Goal: Transaction & Acquisition: Subscribe to service/newsletter

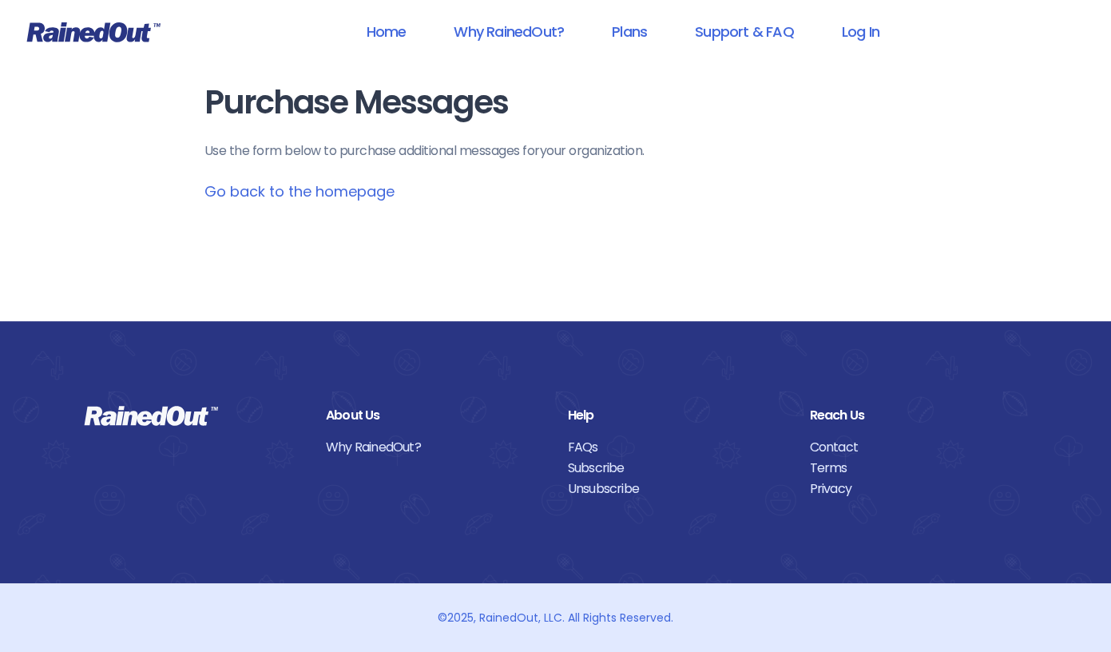
click at [343, 186] on link "Go back to the homepage" at bounding box center [299, 191] width 190 height 20
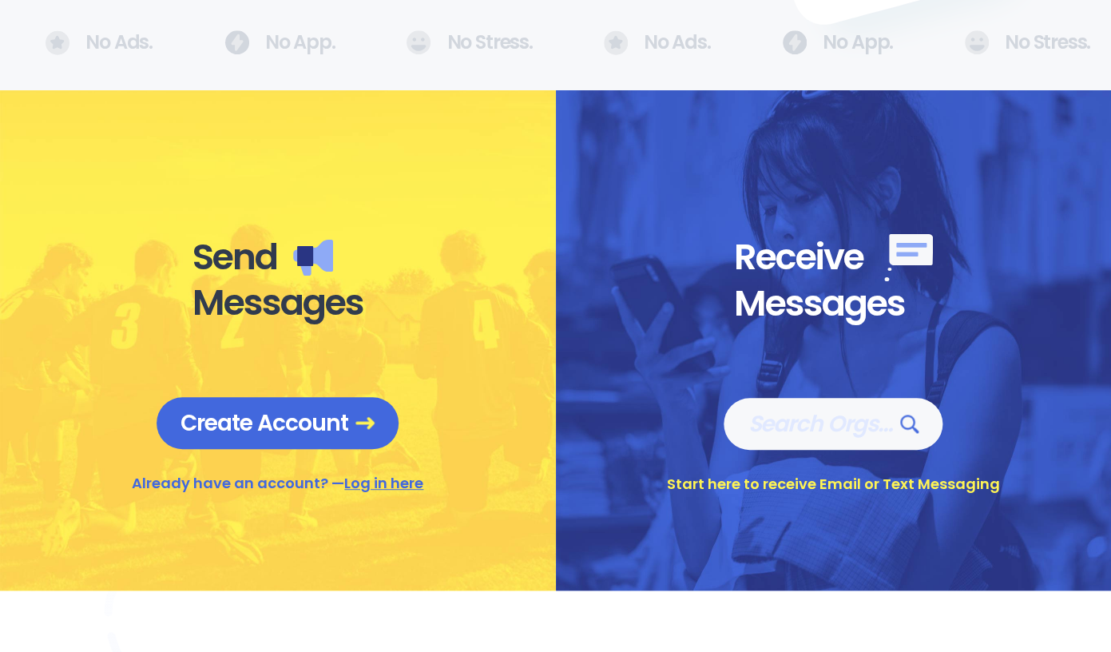
scroll to position [503, 0]
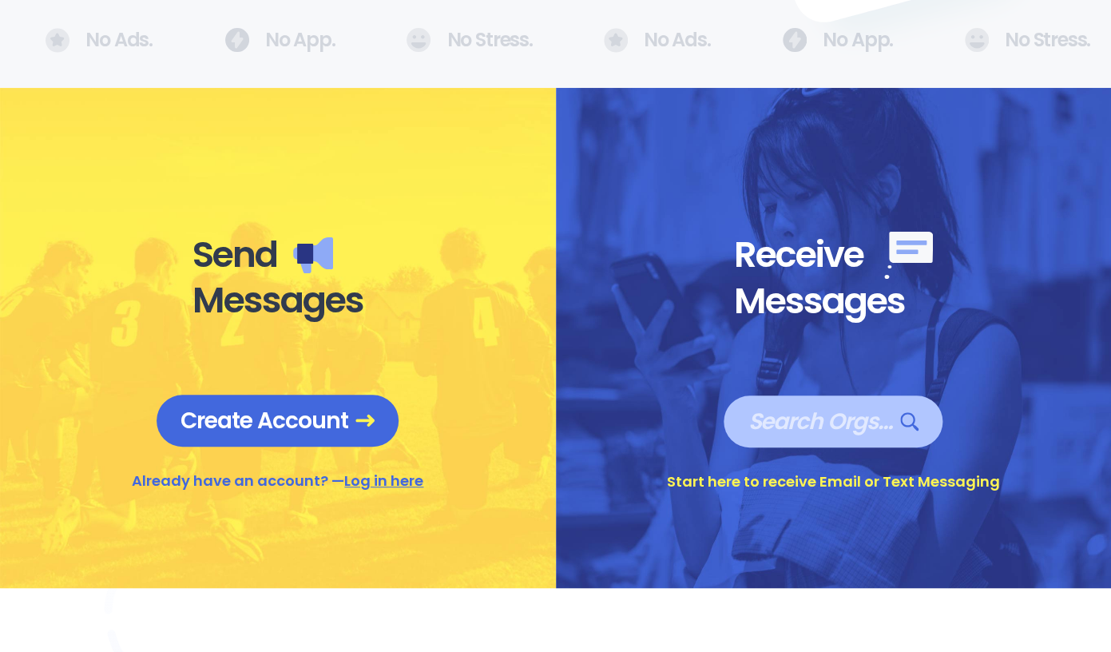
click at [783, 410] on span "Search Orgs…" at bounding box center [832, 421] width 171 height 28
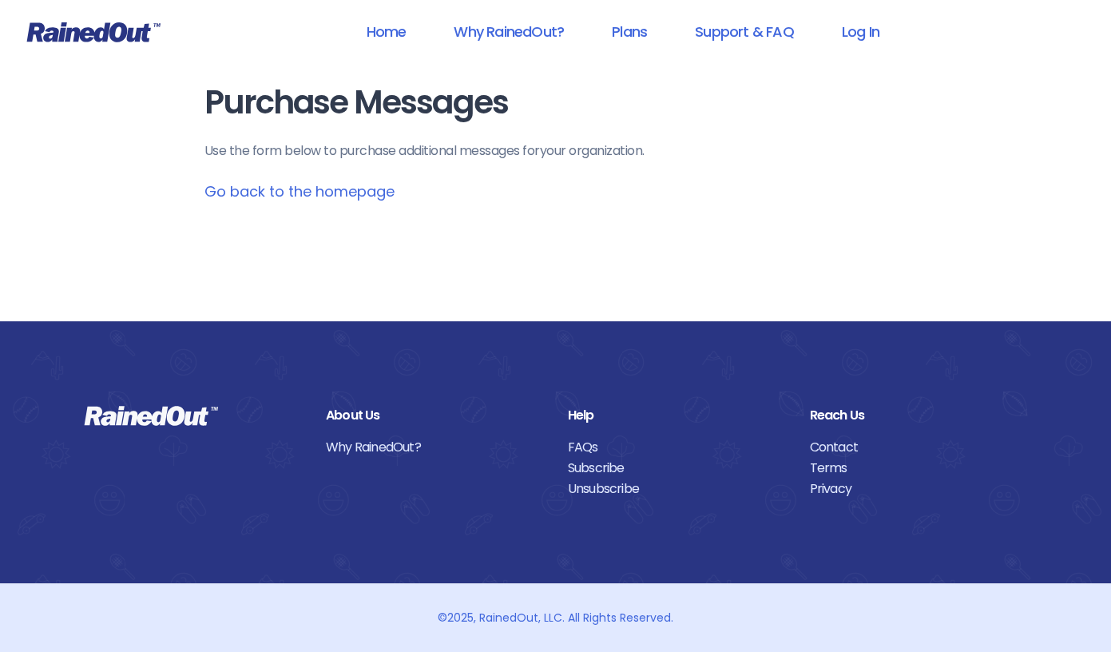
click at [386, 186] on link "Go back to the homepage" at bounding box center [299, 191] width 190 height 20
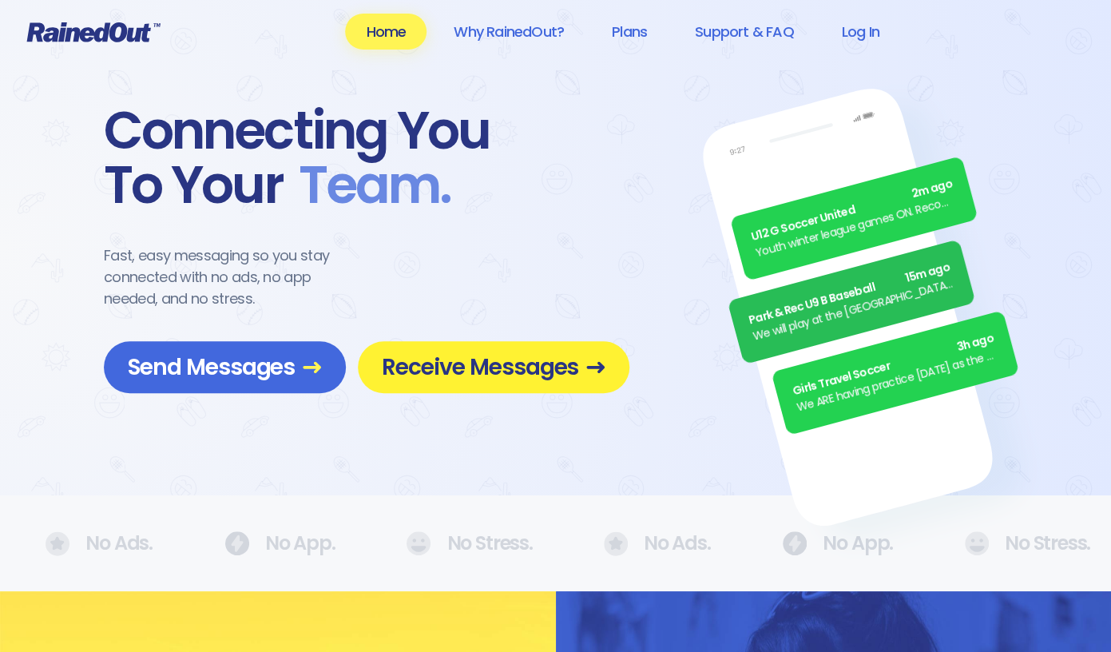
click at [419, 354] on span "Receive Messages" at bounding box center [494, 367] width 224 height 28
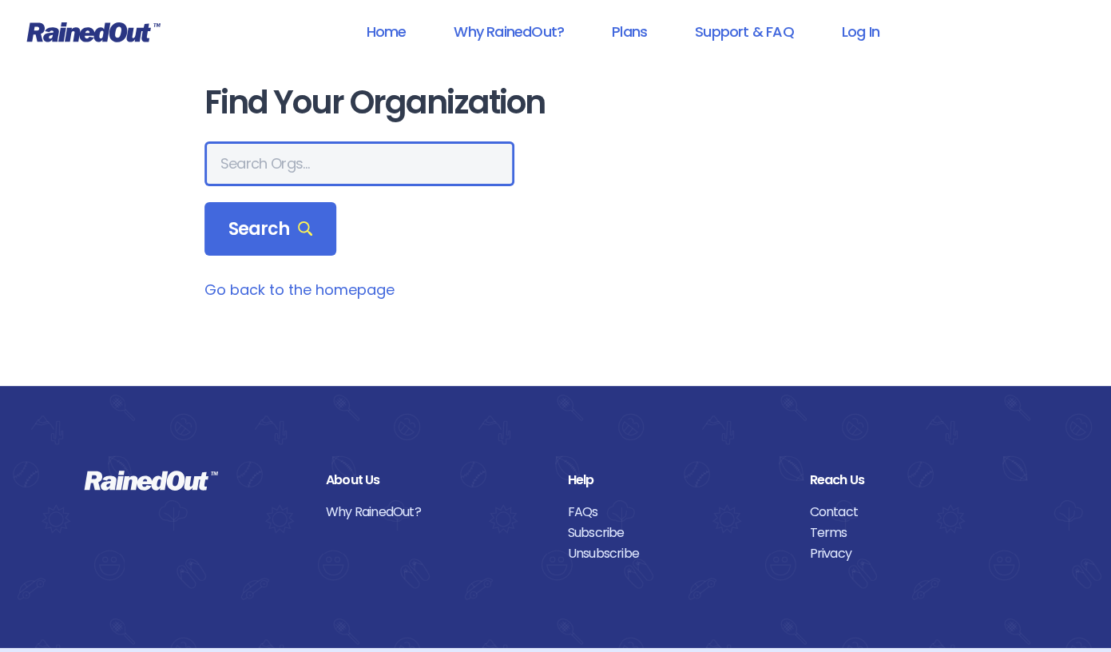
click at [338, 172] on input "text" at bounding box center [359, 163] width 310 height 45
type input "[GEOGRAPHIC_DATA]"
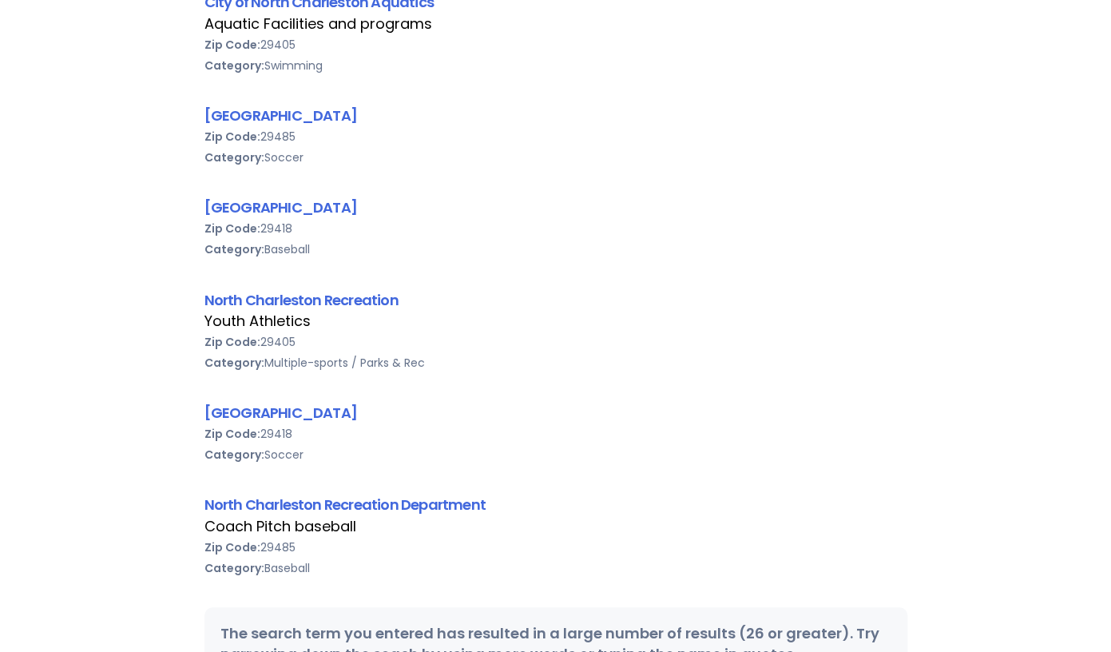
scroll to position [382, 0]
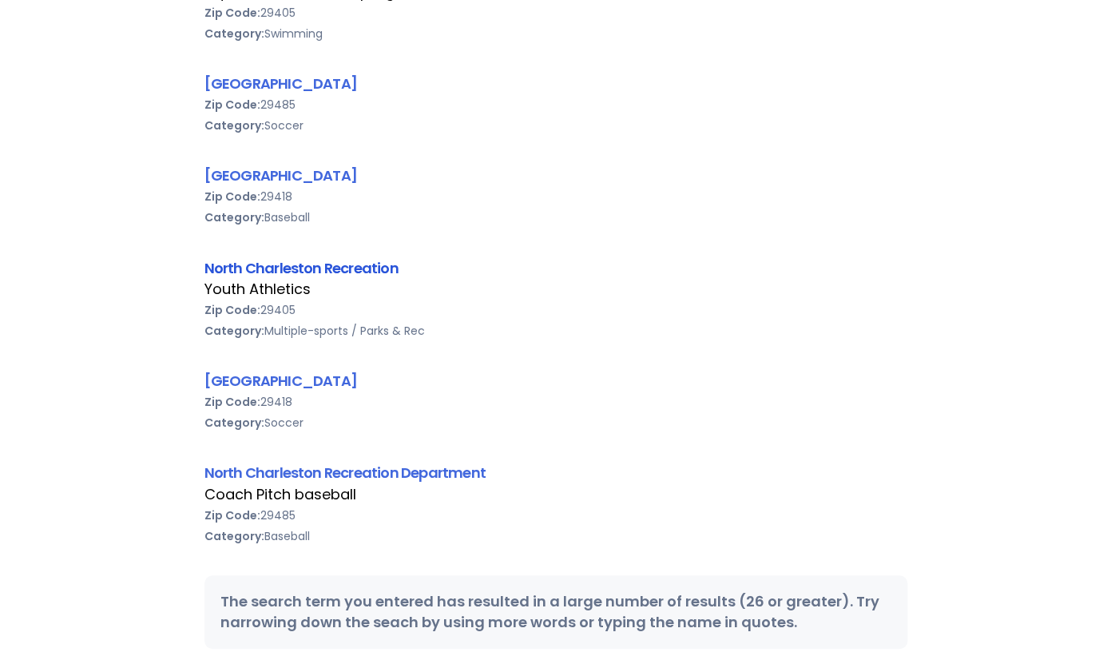
click at [221, 271] on link "North Charleston Recreation" at bounding box center [301, 268] width 194 height 20
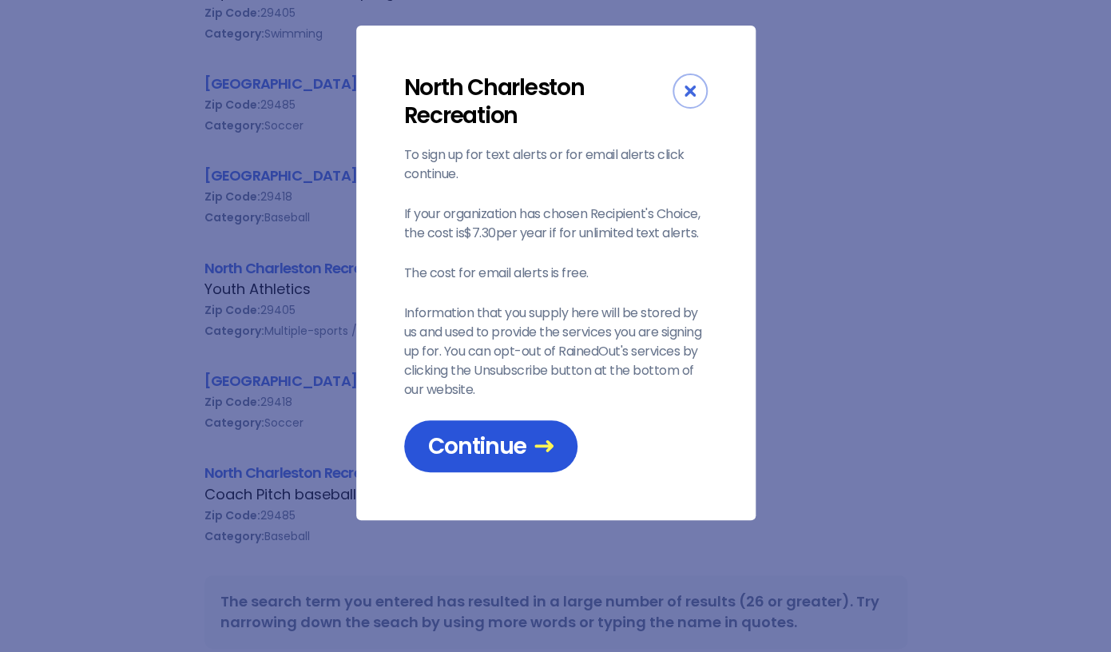
click at [461, 436] on span "Continue" at bounding box center [490, 446] width 125 height 28
